Goal: Complete application form

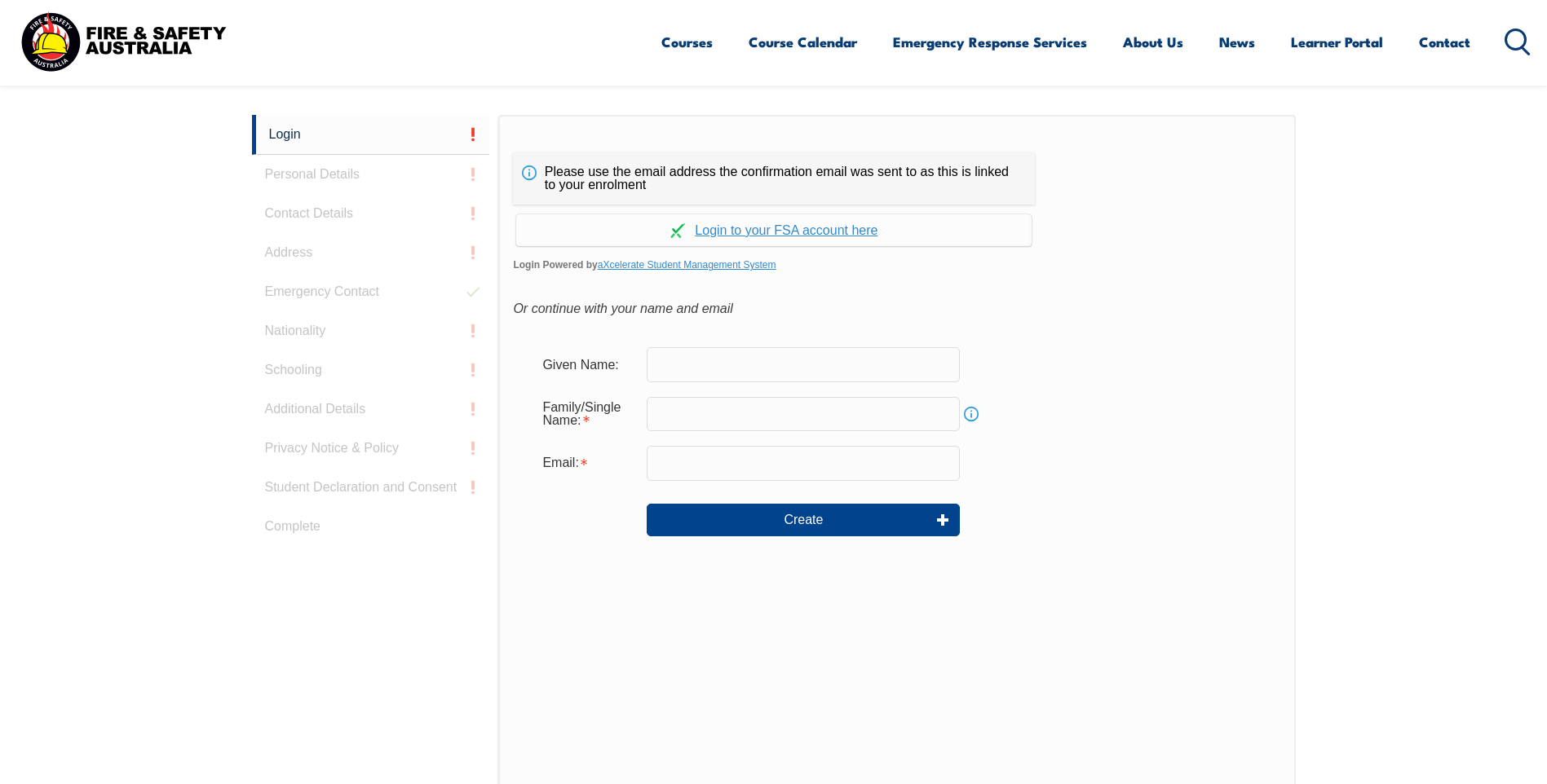
scroll to position [435, 0]
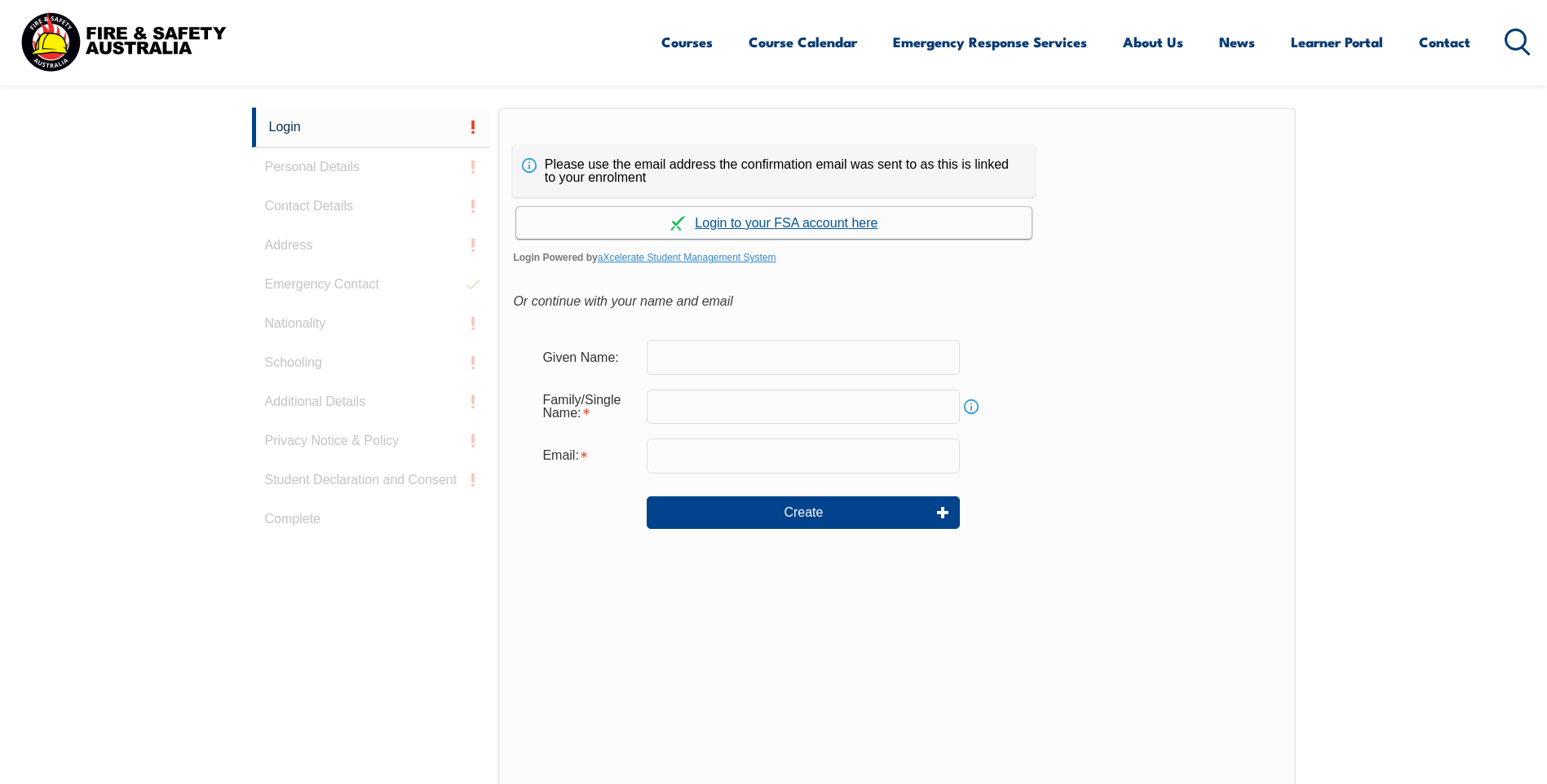
drag, startPoint x: 844, startPoint y: 225, endPoint x: 855, endPoint y: 227, distance: 11.2
click at [844, 225] on link "Continue with aXcelerate" at bounding box center [774, 223] width 516 height 31
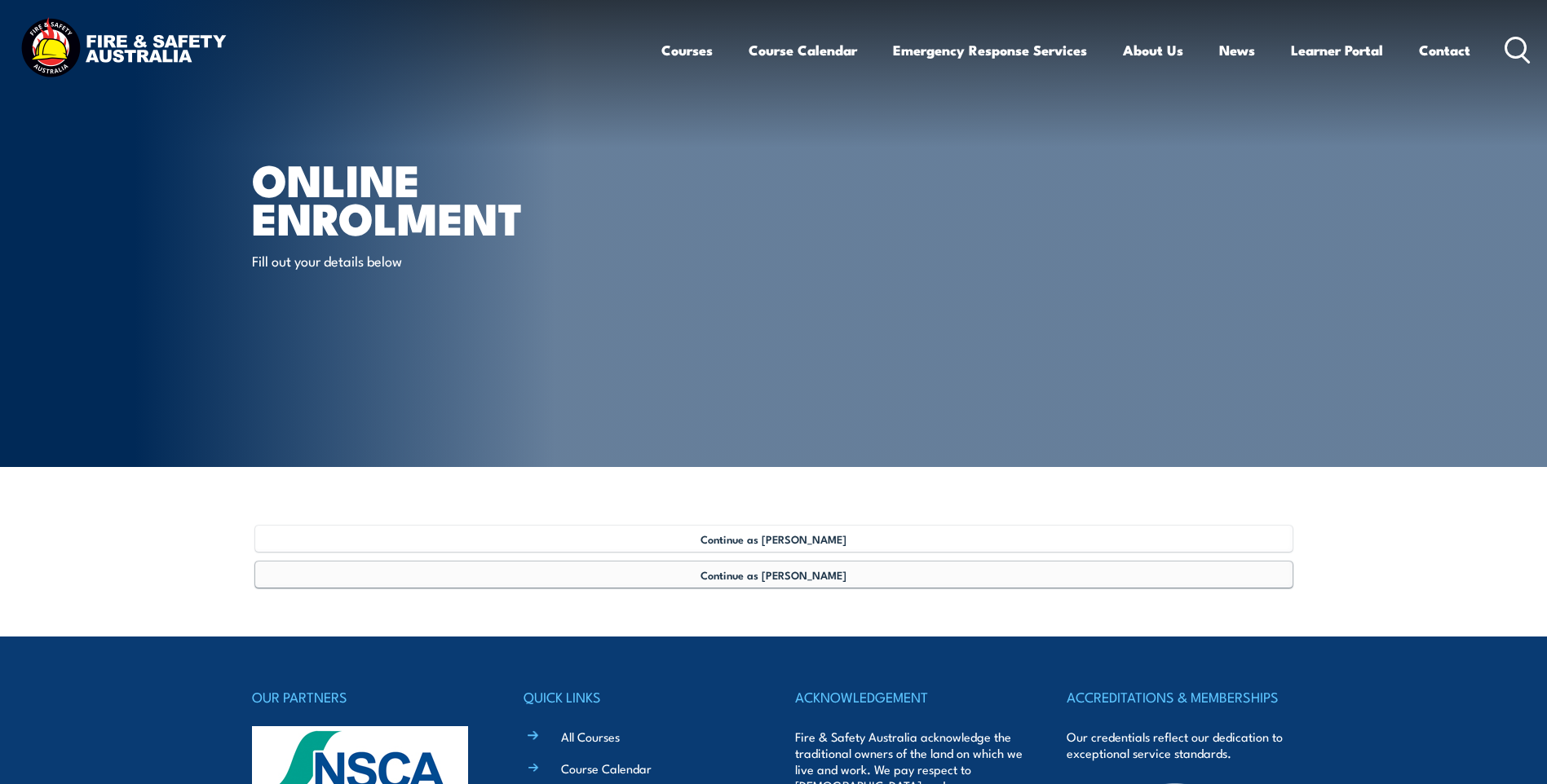
click at [798, 581] on span "Continue as [PERSON_NAME]" at bounding box center [774, 575] width 146 height 13
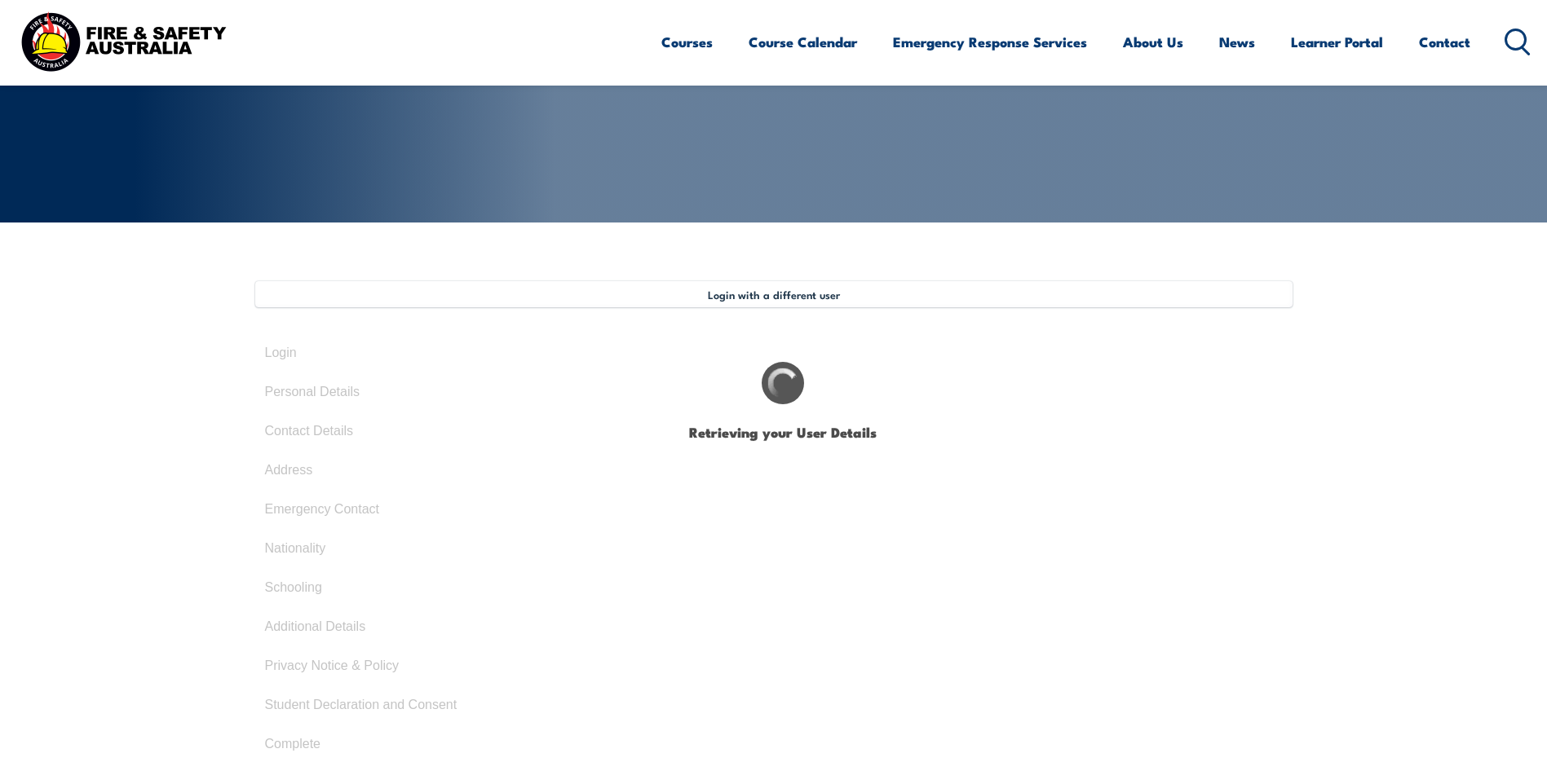
type input "Ben"
type input "[PERSON_NAME]"
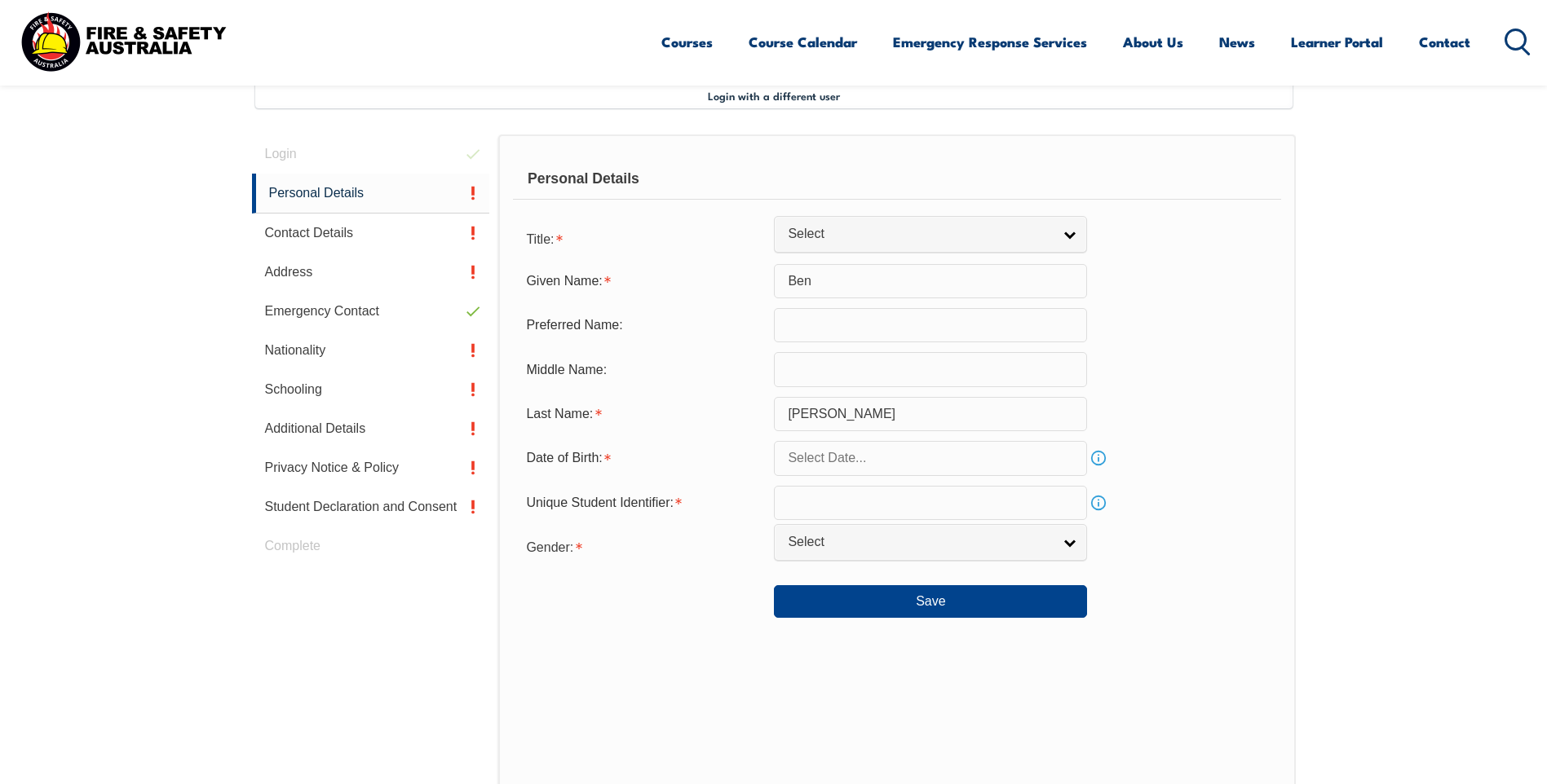
scroll to position [445, 0]
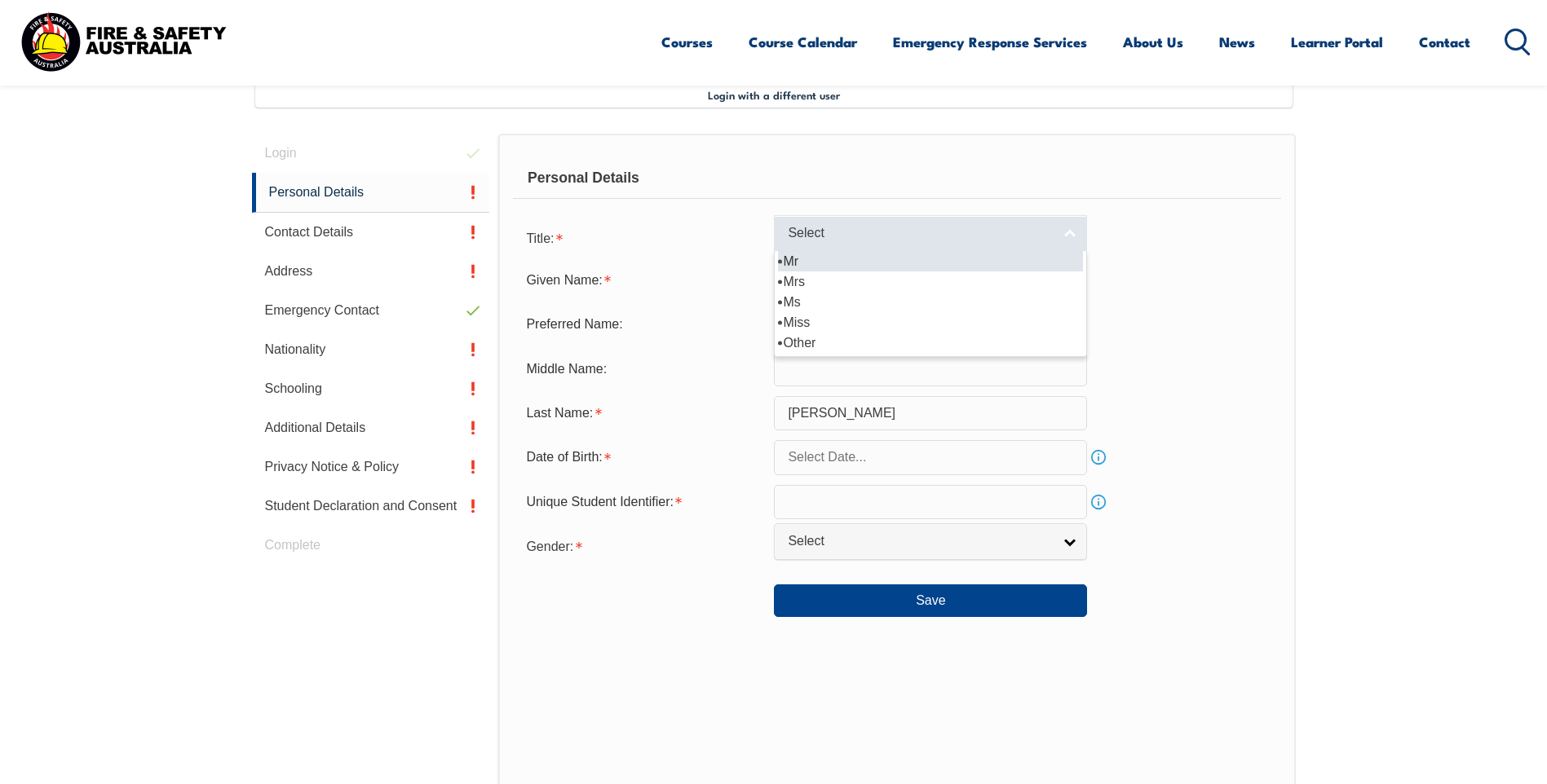
click at [1074, 241] on link "Select" at bounding box center [930, 233] width 314 height 37
click at [1025, 260] on li "Mr" at bounding box center [931, 261] width 305 height 21
select select "Mr"
click at [1007, 445] on input "text" at bounding box center [930, 457] width 314 height 34
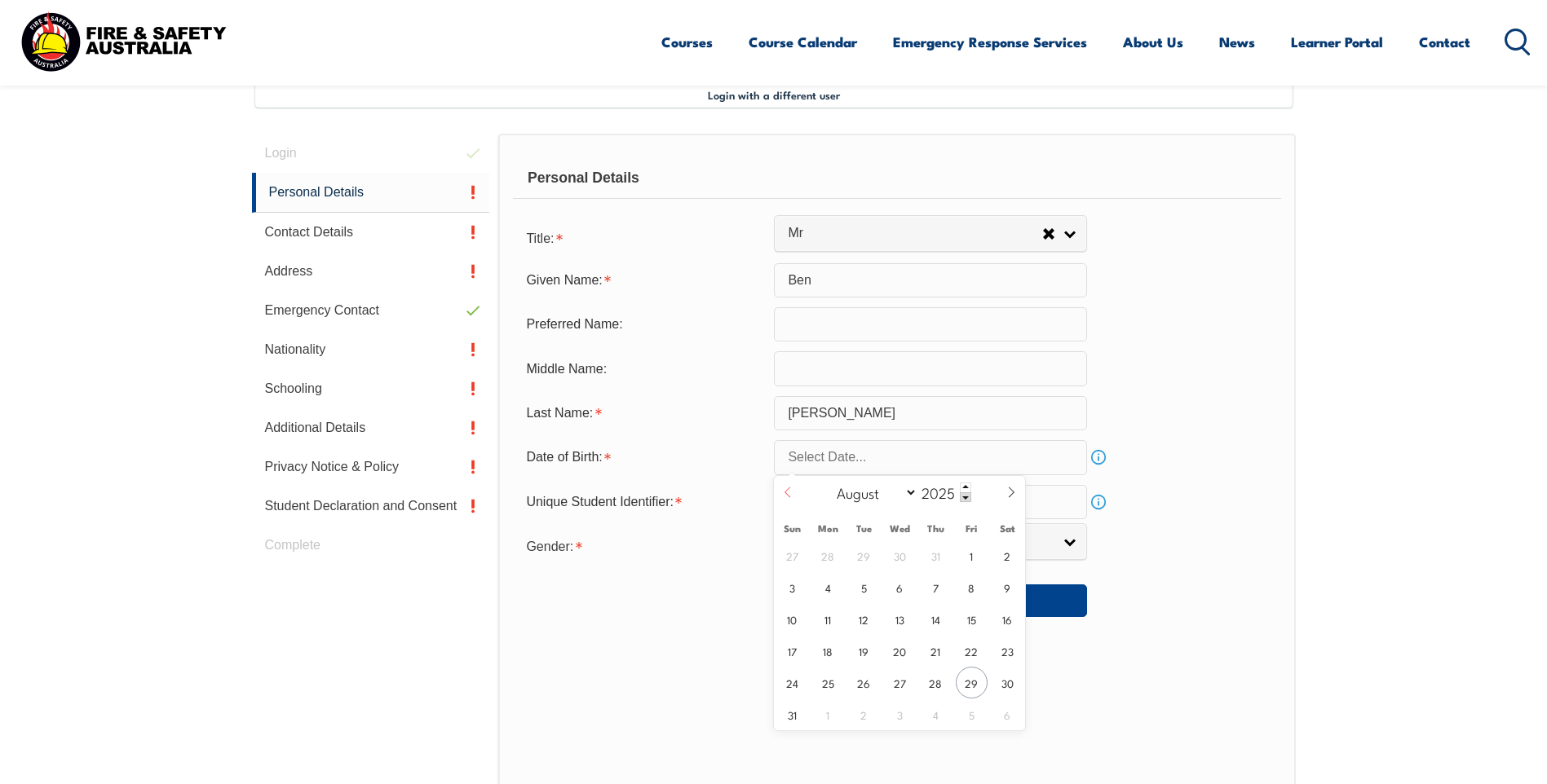
click at [785, 491] on icon at bounding box center [788, 492] width 12 height 12
click at [788, 491] on icon at bounding box center [788, 492] width 12 height 12
select select "3"
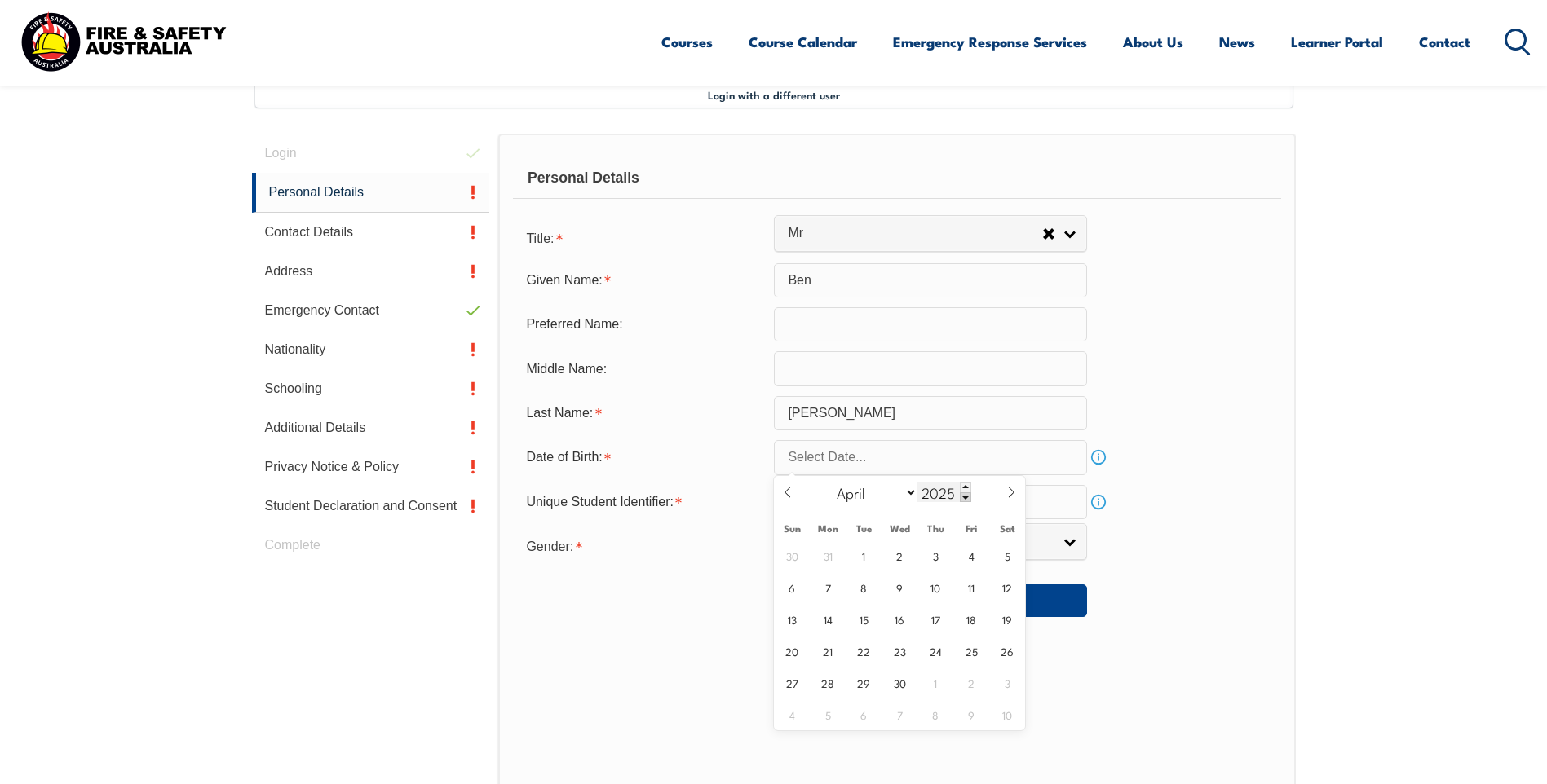
click at [967, 499] on span at bounding box center [965, 497] width 12 height 10
click at [965, 498] on span at bounding box center [965, 497] width 12 height 10
click at [965, 499] on span at bounding box center [965, 497] width 12 height 10
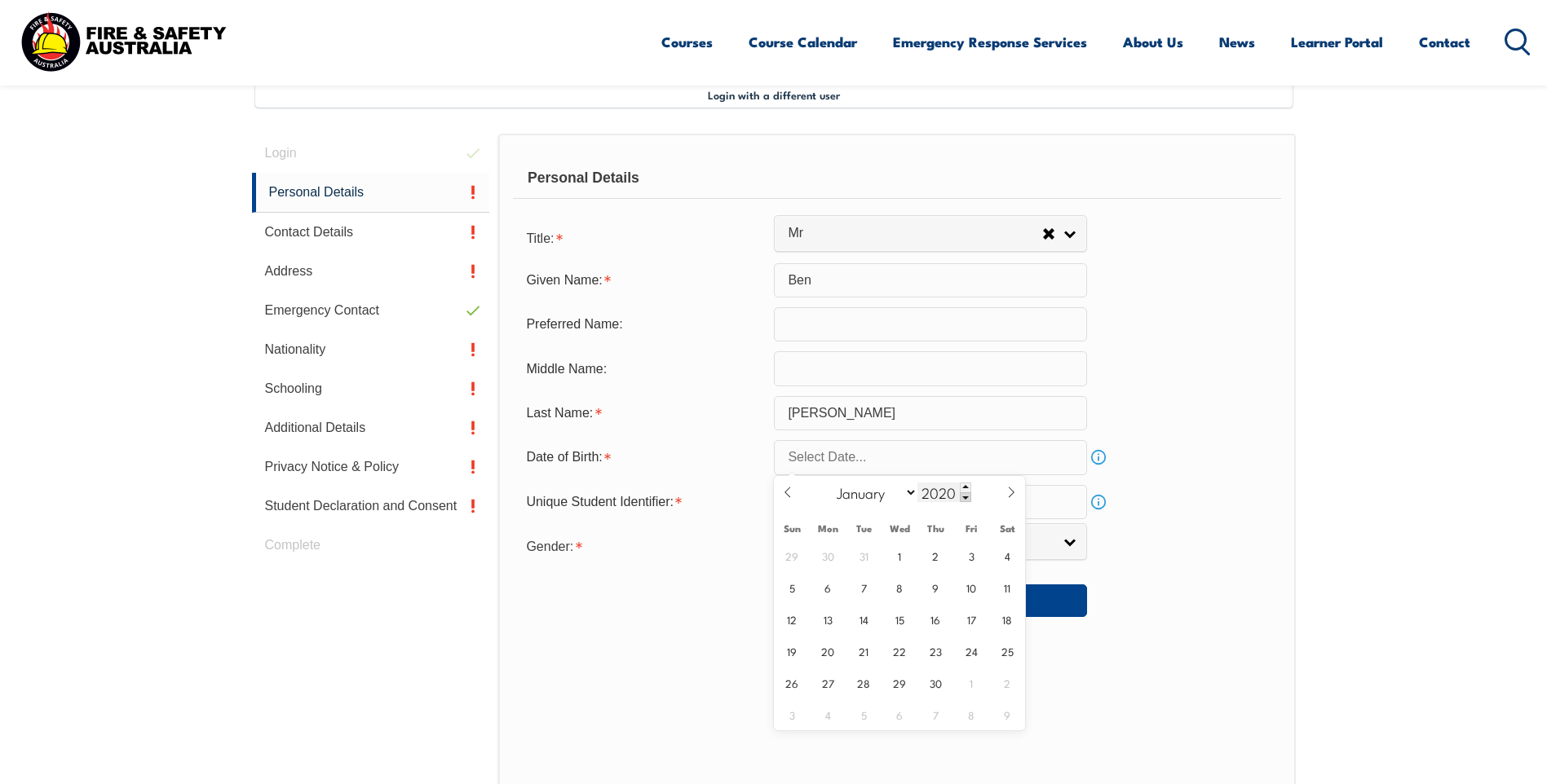
click at [965, 499] on span at bounding box center [965, 497] width 12 height 10
click at [941, 490] on input "2019" at bounding box center [944, 492] width 54 height 20
type input "1973"
click at [934, 654] on span "26" at bounding box center [935, 650] width 31 height 31
type input "[DATE]"
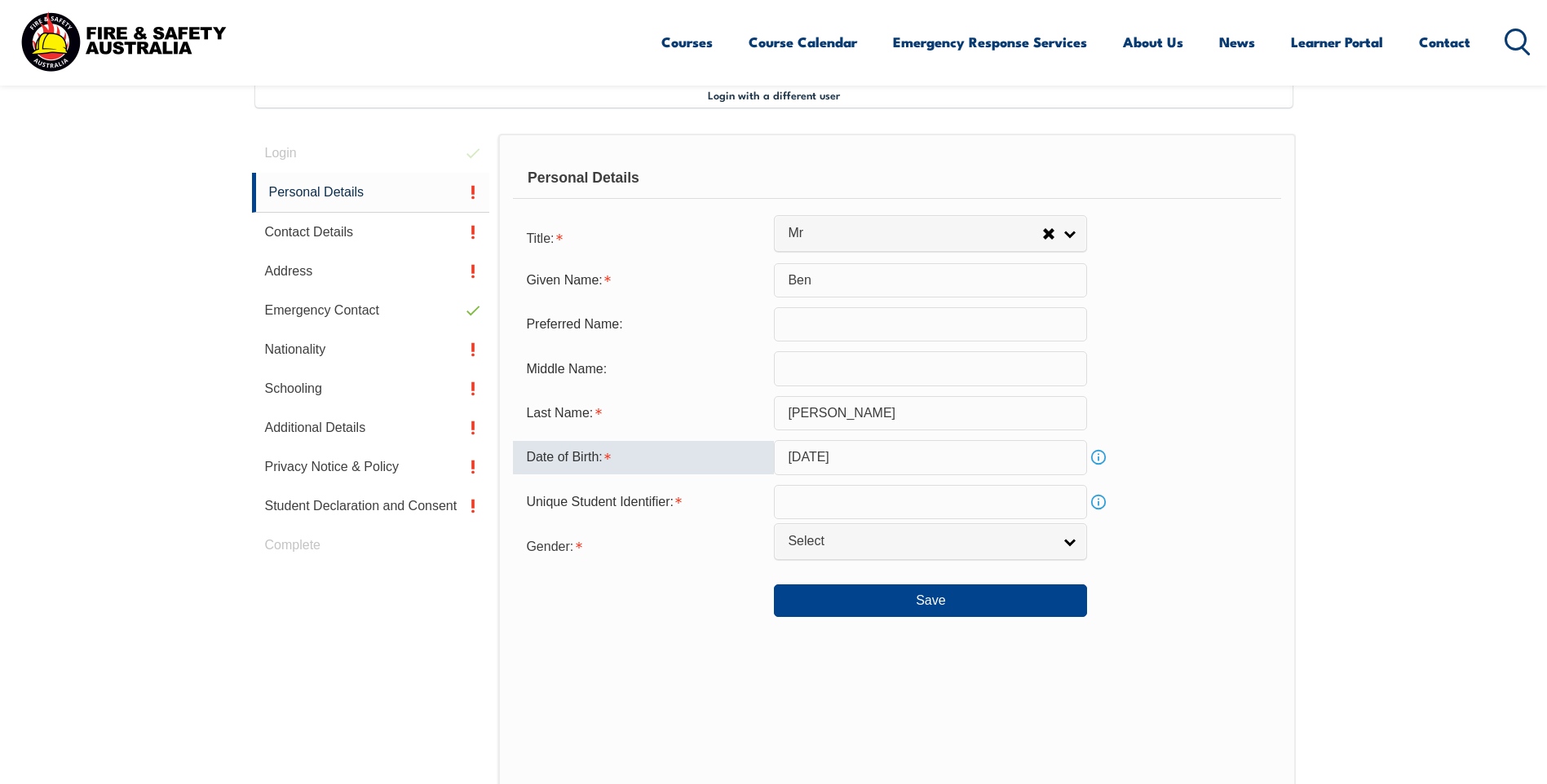
click at [876, 498] on input "text" at bounding box center [930, 502] width 314 height 34
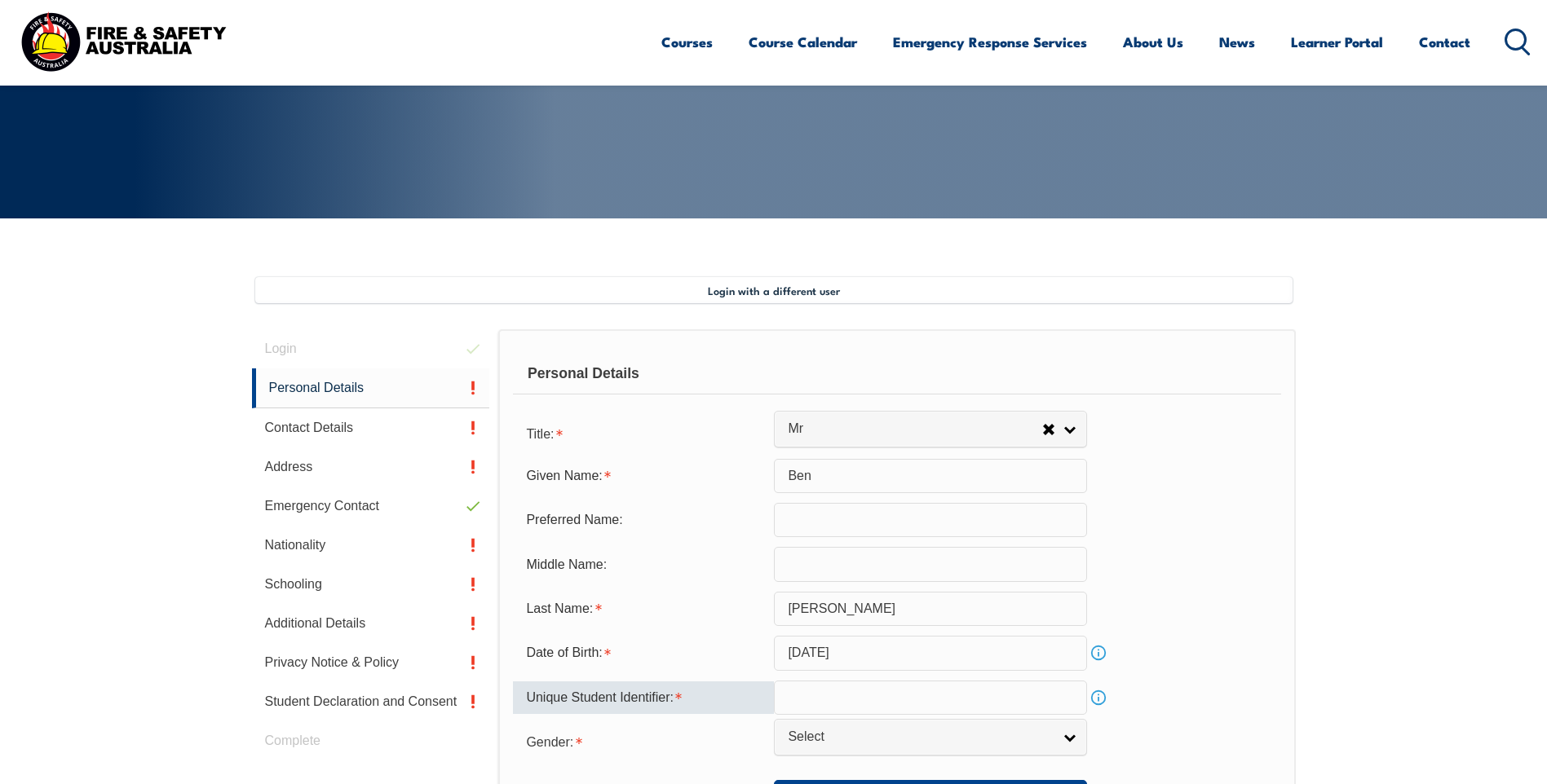
scroll to position [244, 0]
